Goal: Check status: Check status

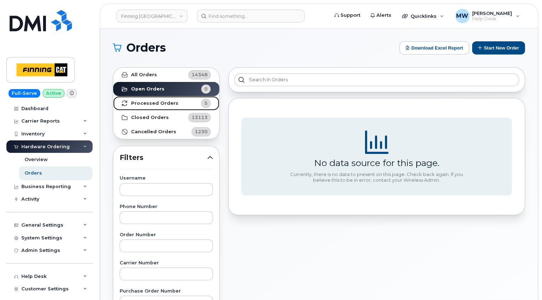
click at [151, 101] on strong "Processed Orders" at bounding box center [154, 103] width 47 height 6
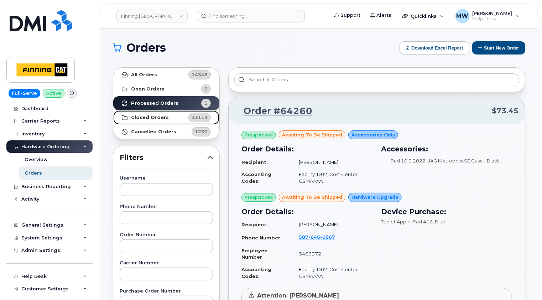
click at [150, 118] on strong "Closed Orders" at bounding box center [150, 118] width 38 height 6
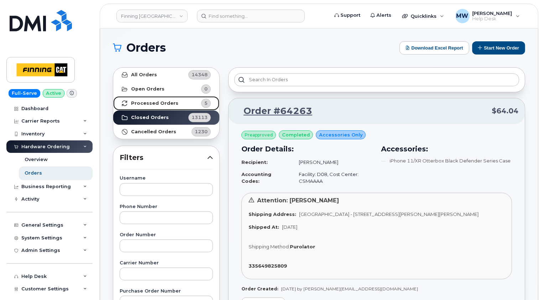
click at [167, 102] on strong "Processed Orders" at bounding box center [154, 103] width 47 height 6
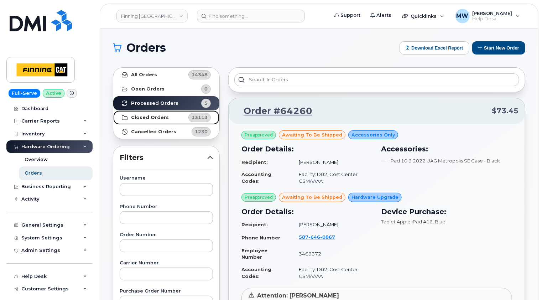
click at [151, 118] on strong "Closed Orders" at bounding box center [150, 118] width 38 height 6
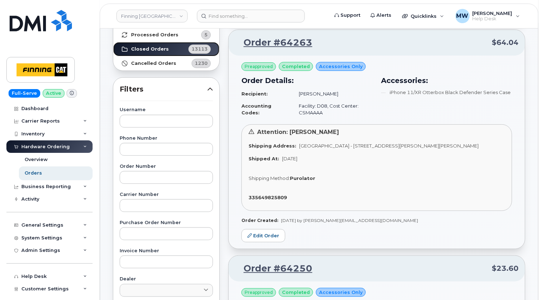
scroll to position [71, 0]
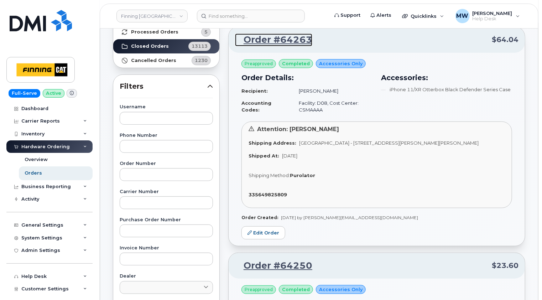
click at [283, 41] on link "Order #64263" at bounding box center [273, 39] width 77 height 13
click at [288, 40] on link "Order #64263" at bounding box center [273, 39] width 77 height 13
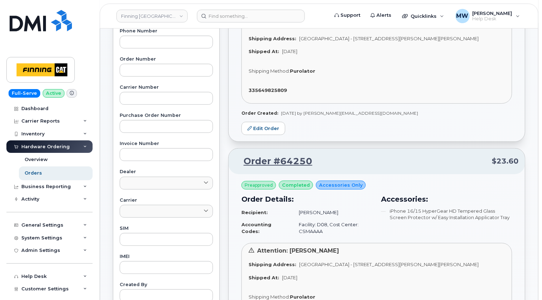
scroll to position [0, 0]
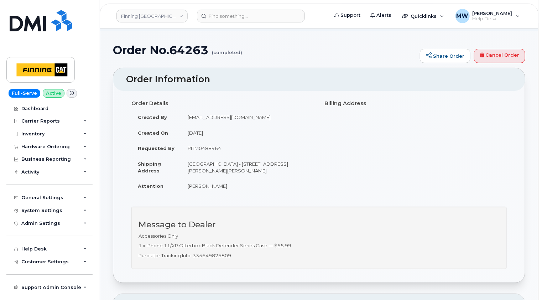
scroll to position [71, 0]
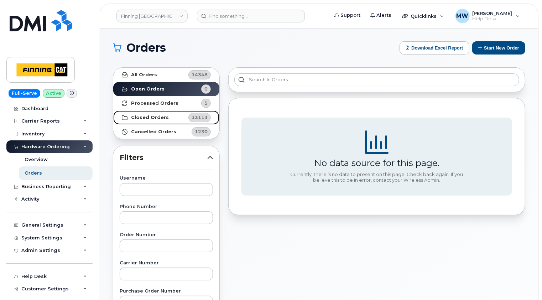
click at [149, 119] on strong "Closed Orders" at bounding box center [150, 118] width 38 height 6
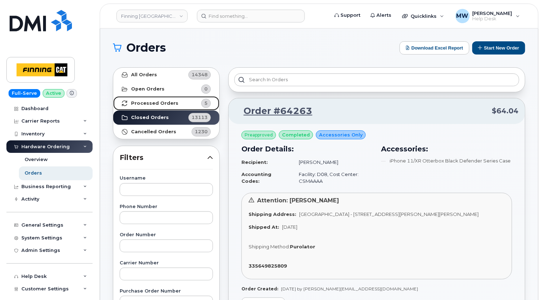
click at [151, 100] on strong "Processed Orders" at bounding box center [154, 103] width 47 height 6
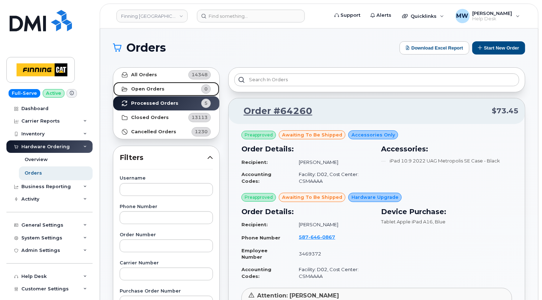
click at [153, 89] on strong "Open Orders" at bounding box center [147, 89] width 33 height 6
